Goal: Transaction & Acquisition: Purchase product/service

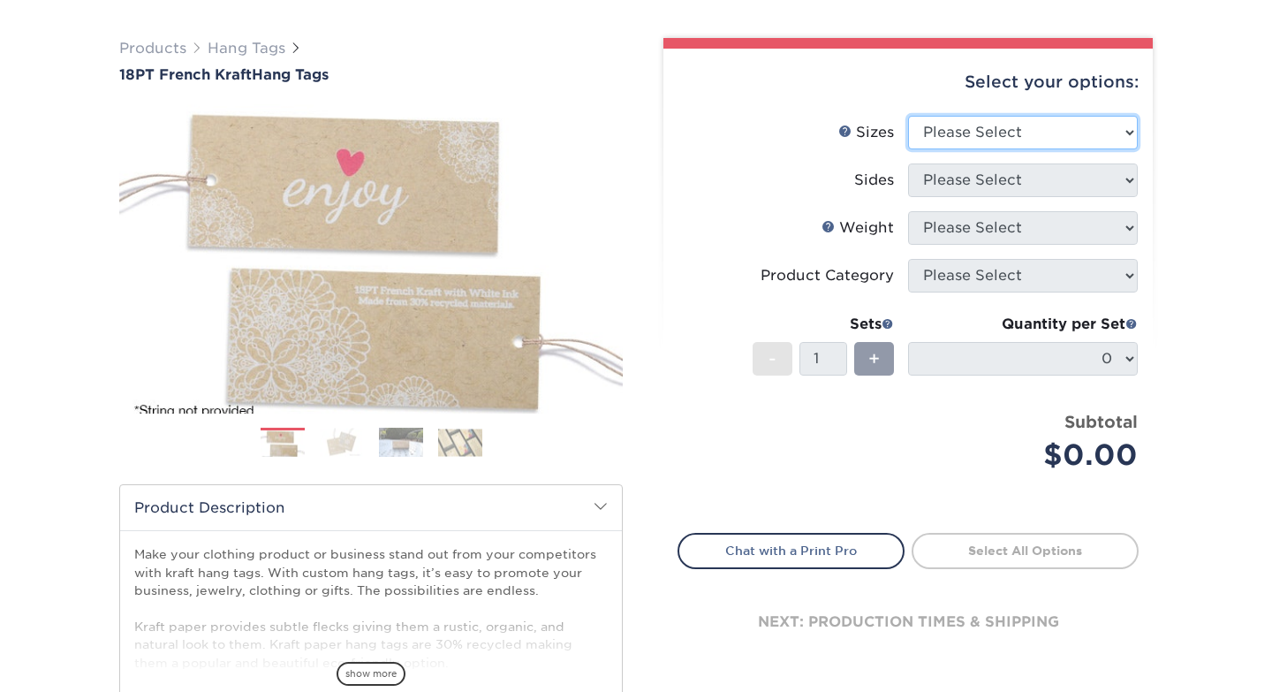
click at [942, 138] on select "Please Select 1.5" x 3.5" 2" x 2" 2" x 3.5" 2" x 4" 2" x 6" 2.5" x 2.5"" at bounding box center [1023, 133] width 230 height 34
select select "2.00x3.50"
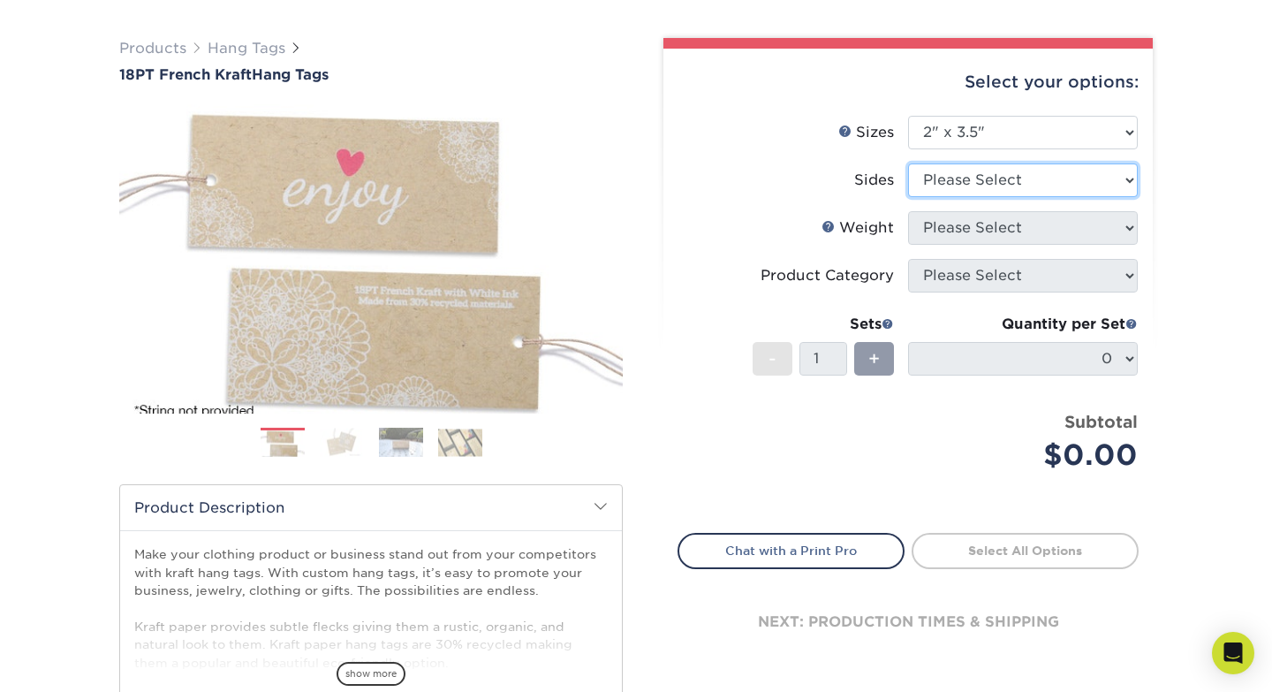
click at [945, 178] on select "Please Select Print Both Sides Print Both Sides - White Mask Back Only Print Bo…" at bounding box center [1023, 180] width 230 height 34
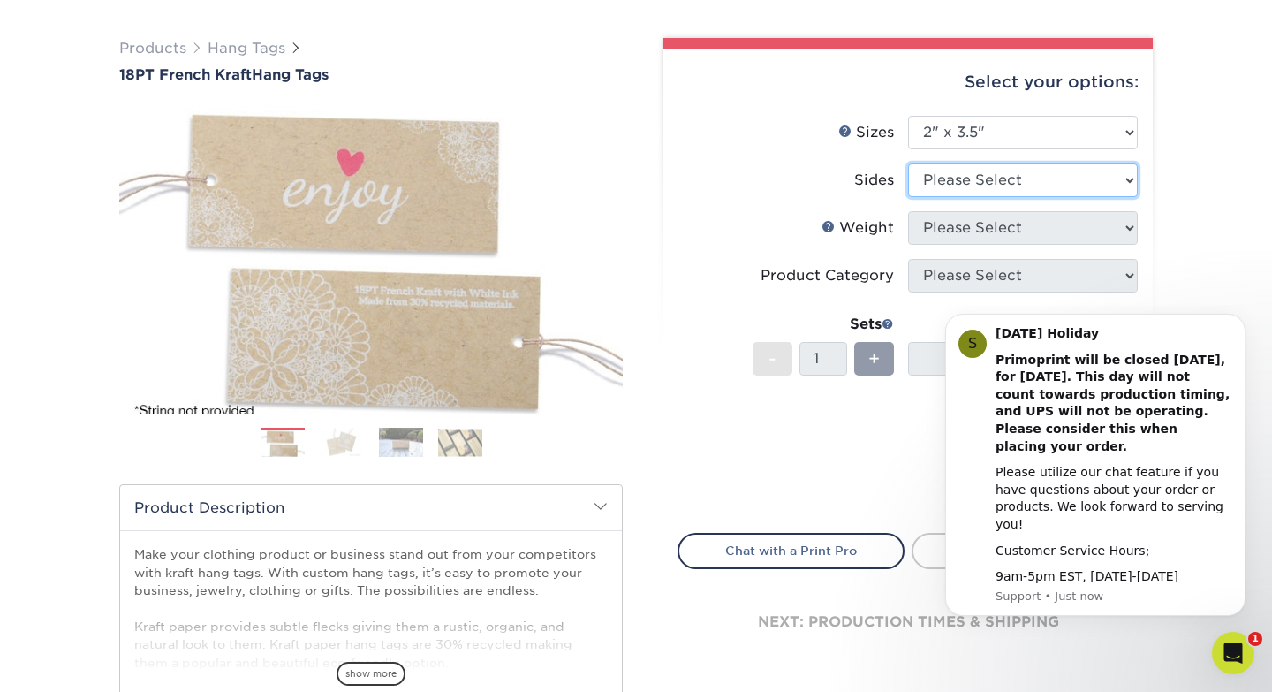
select select "13abbda7-1d64-4f25-8bb2-c179b224825d"
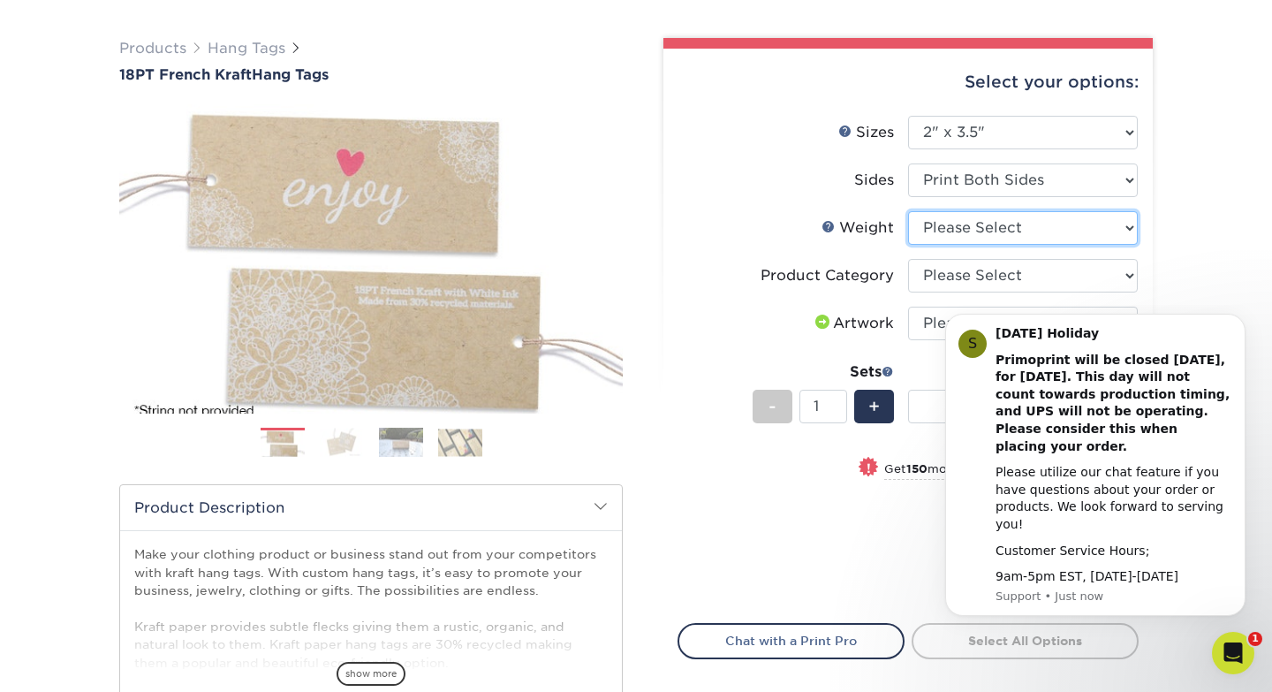
click at [942, 225] on select "Please Select 18PTUCKRAFT" at bounding box center [1023, 228] width 230 height 34
select select "18PTUCKRAFT"
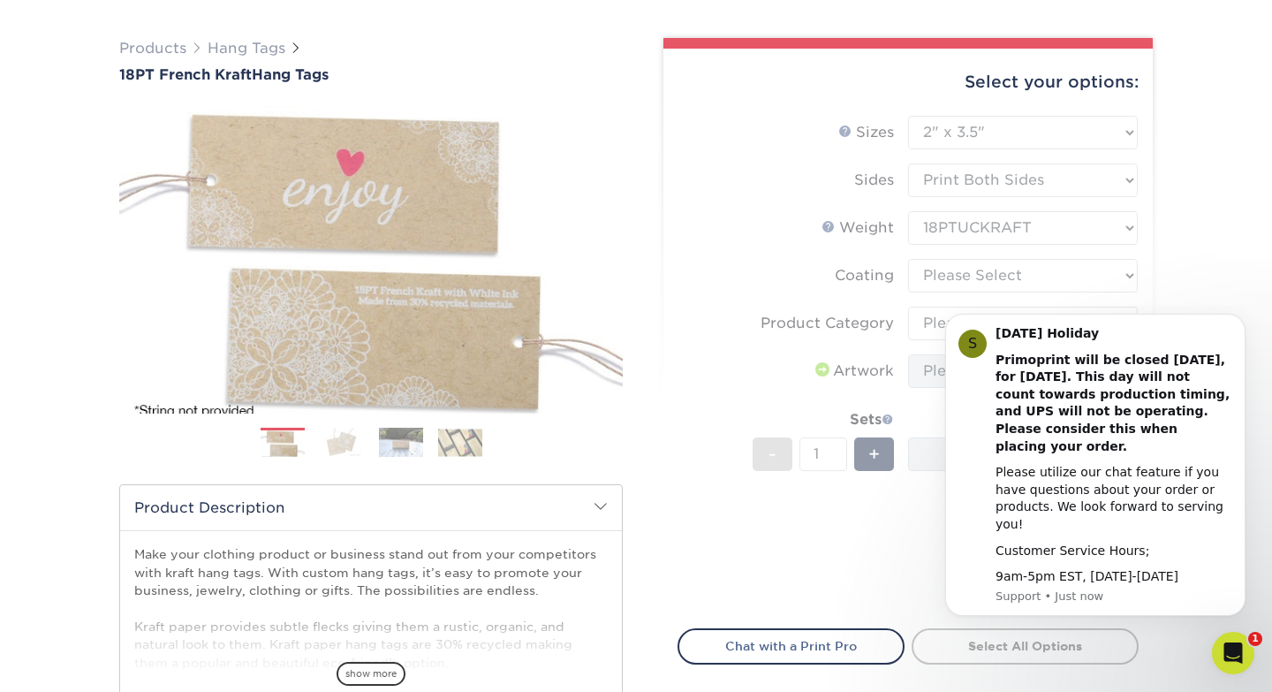
click at [939, 272] on form "Sizes Help Sizes Please Select 1.5" x 3.5" 2" x 2" 2" x 3.5" 2" x 4" 2" x 6" 2.…" at bounding box center [908, 362] width 461 height 492
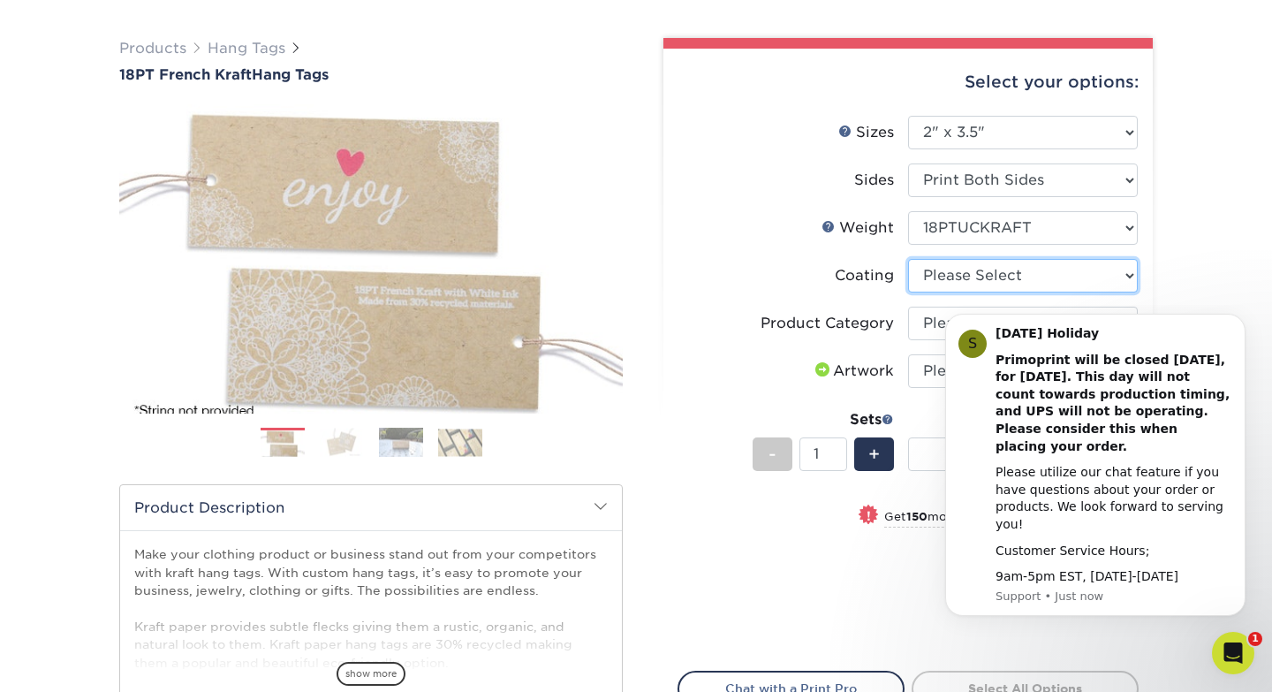
click at [939, 272] on select at bounding box center [1023, 276] width 230 height 34
select select "3e7618de-abca-4bda-9f97-8b9129e913d8"
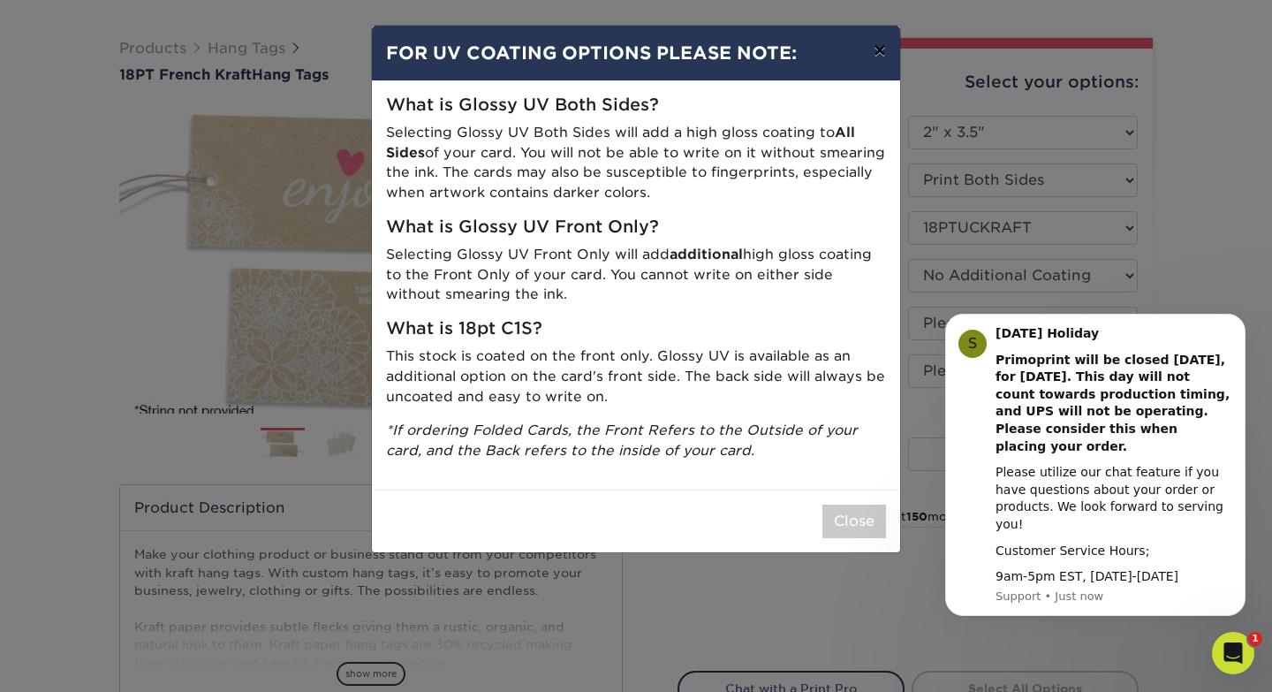
click at [879, 54] on button "×" at bounding box center [879, 50] width 41 height 49
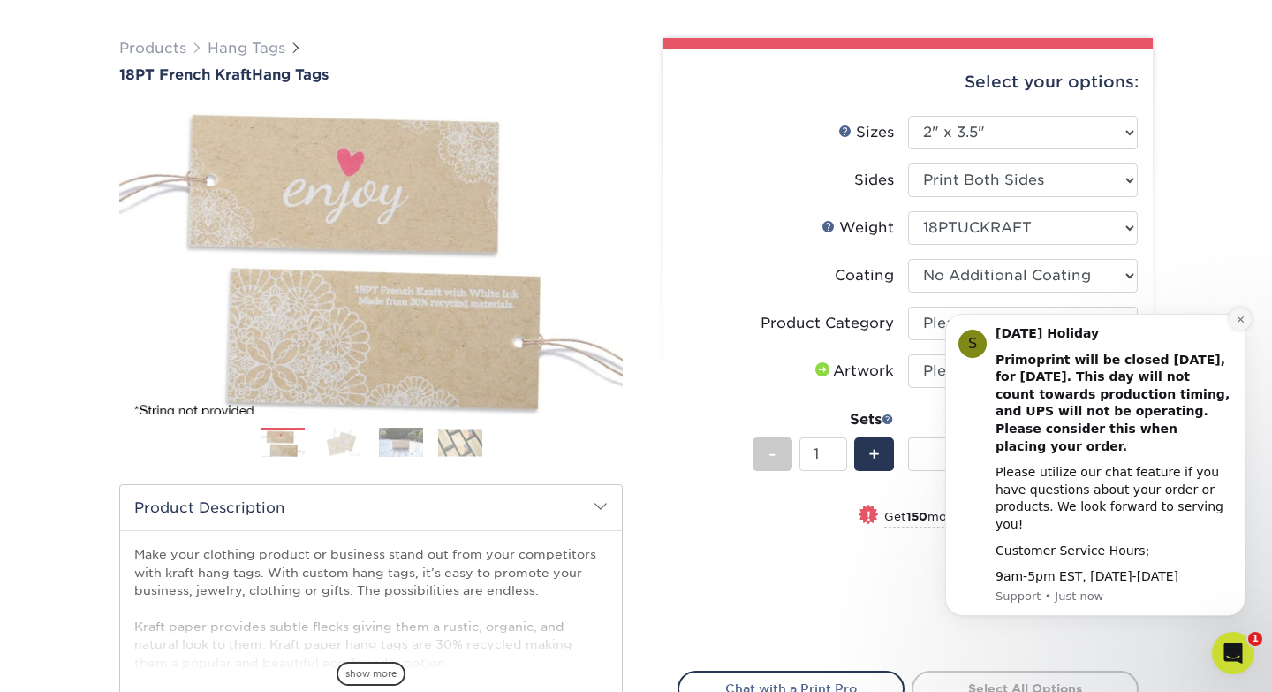
click at [1237, 322] on icon "Dismiss notification" at bounding box center [1240, 318] width 6 height 6
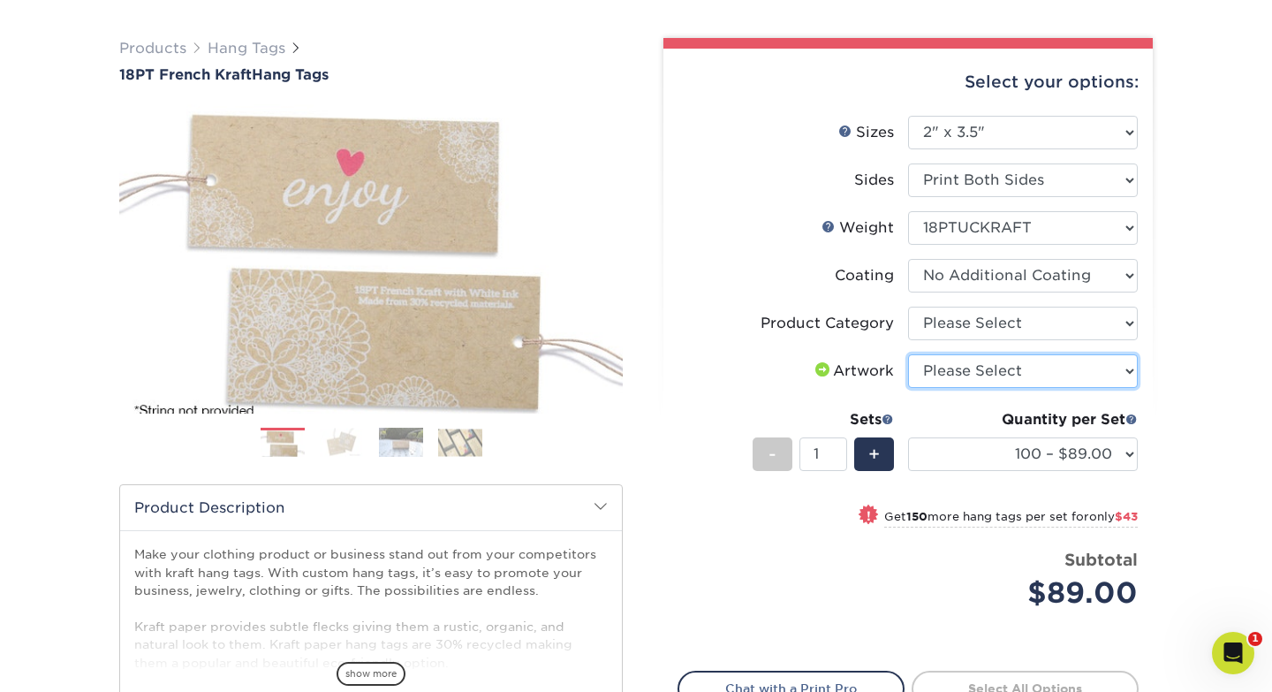
click at [1011, 368] on select "Please Select I will upload files I need a design - $75" at bounding box center [1023, 371] width 230 height 34
select select "upload"
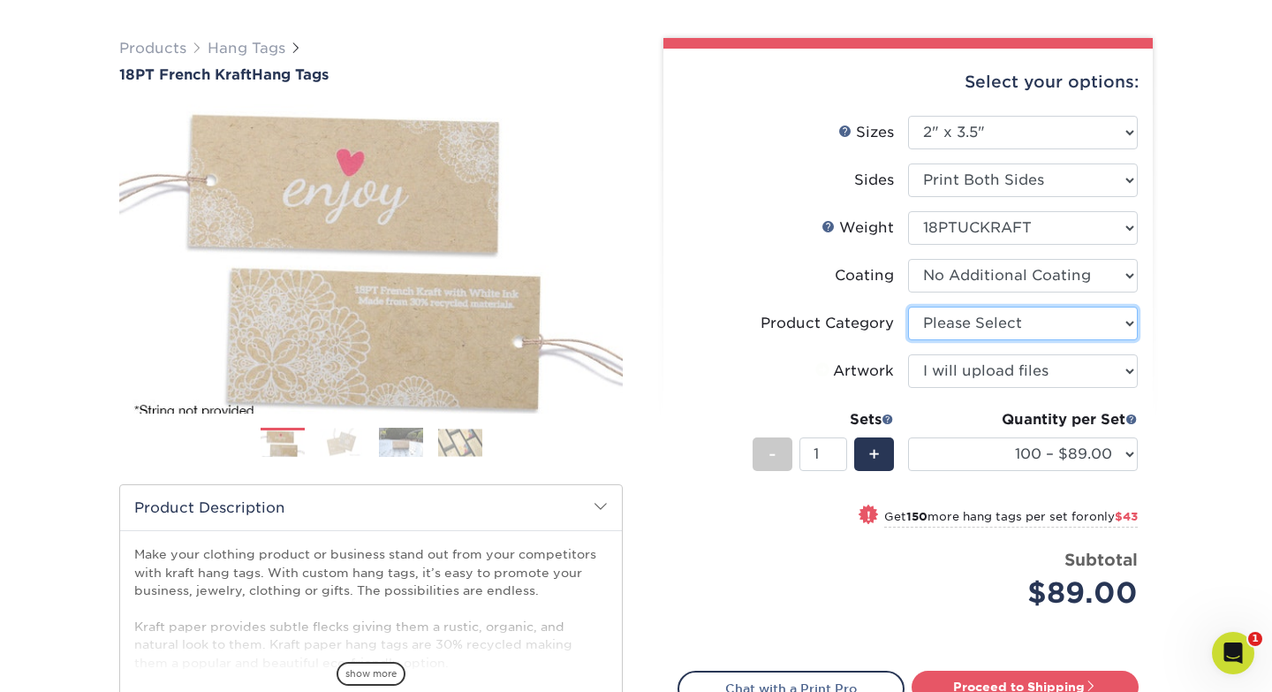
click at [1003, 327] on select "Please Select Hang Tags" at bounding box center [1023, 324] width 230 height 34
select select "428aa75b-4ae7-4398-9e0a-74f4b33909ed"
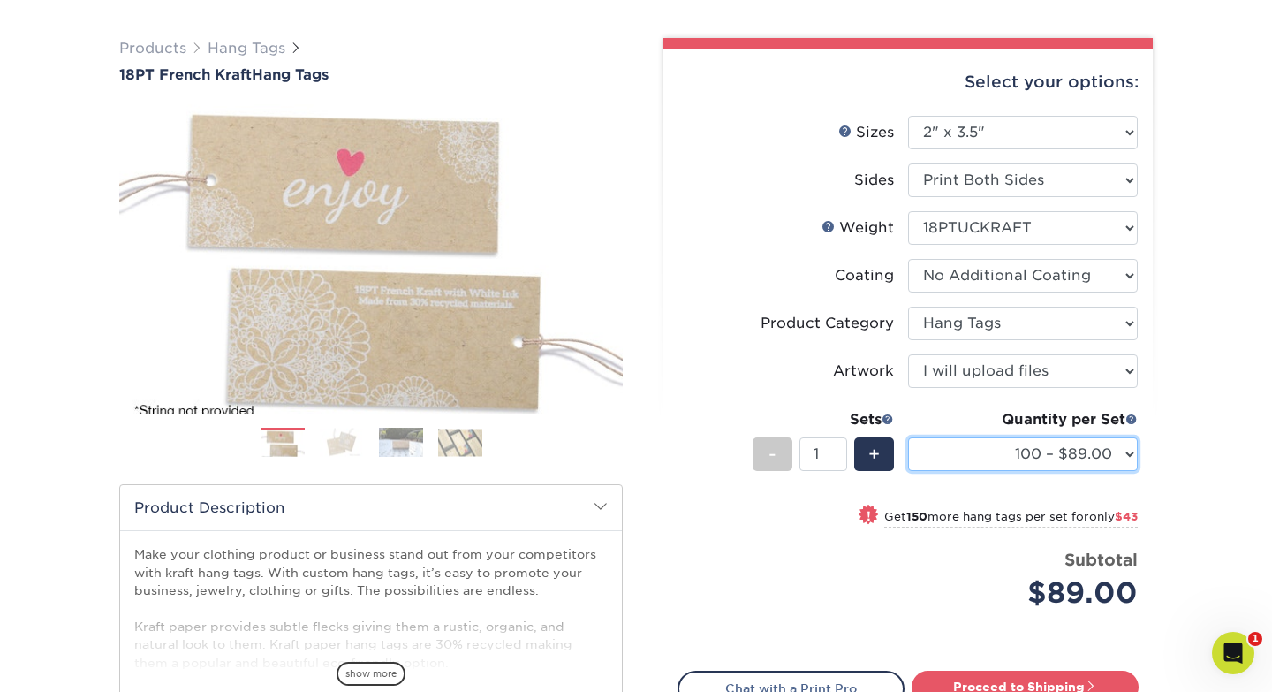
click at [969, 448] on select "100 – $89.00 250 – $132.00 500 – $182.00 1000 – $277.00" at bounding box center [1023, 454] width 230 height 34
